Goal: Check status: Check status

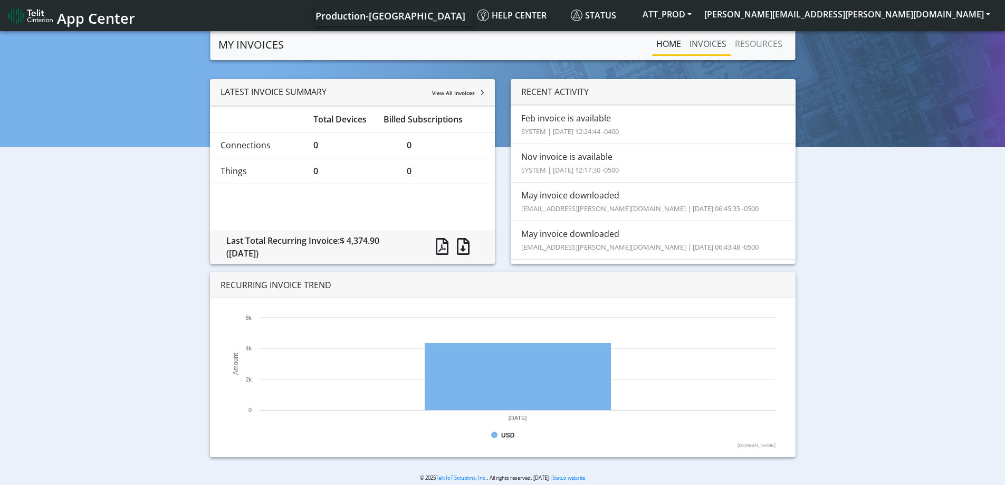
click at [707, 44] on link "INVOICES" at bounding box center [707, 43] width 45 height 21
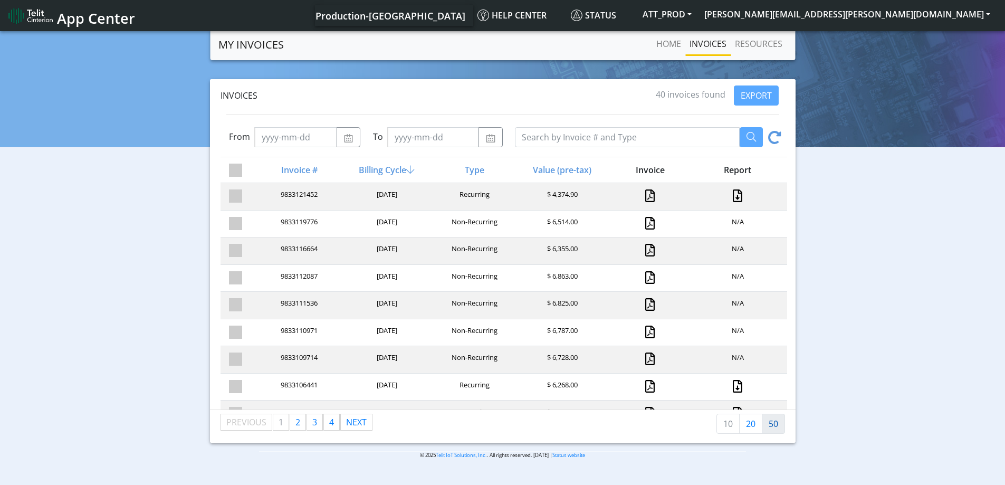
click at [769, 426] on link "50" at bounding box center [773, 424] width 23 height 20
click at [534, 136] on input "Search by Invoice # and Type" at bounding box center [627, 137] width 225 height 20
paste input "9833116143"
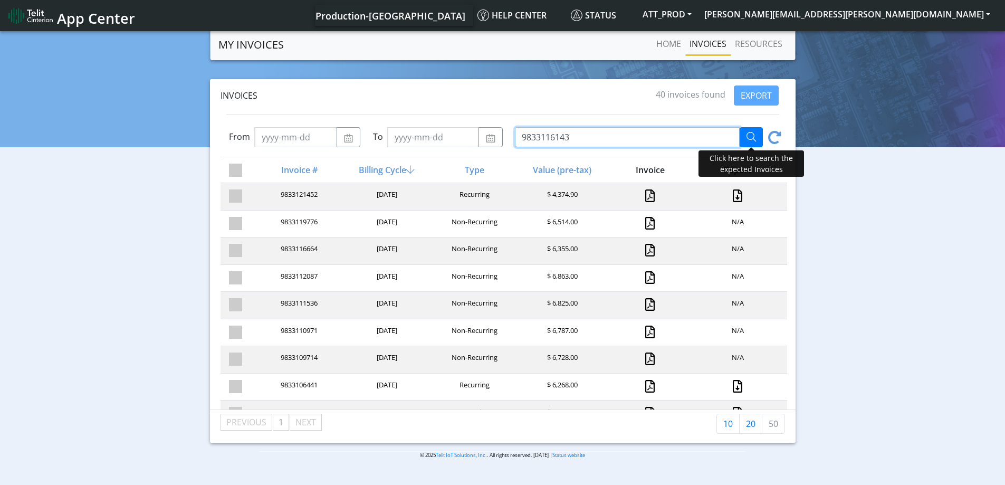
type input "9833116143"
click at [744, 139] on button "button" at bounding box center [751, 137] width 23 height 20
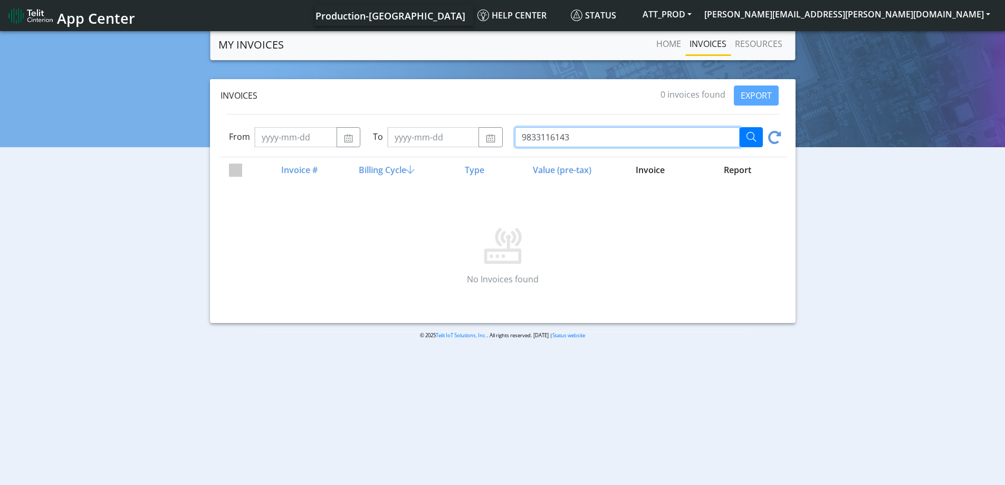
click at [573, 133] on input "9833116143" at bounding box center [627, 137] width 225 height 20
click at [183, 452] on body "App Center Production-US Help center Status ATT_PROD [PERSON_NAME][EMAIL_ADDRES…" at bounding box center [502, 258] width 1005 height 459
drag, startPoint x: 580, startPoint y: 137, endPoint x: 494, endPoint y: 129, distance: 86.4
click at [506, 139] on div "9833116143" at bounding box center [645, 137] width 284 height 20
